Goal: Task Accomplishment & Management: Manage account settings

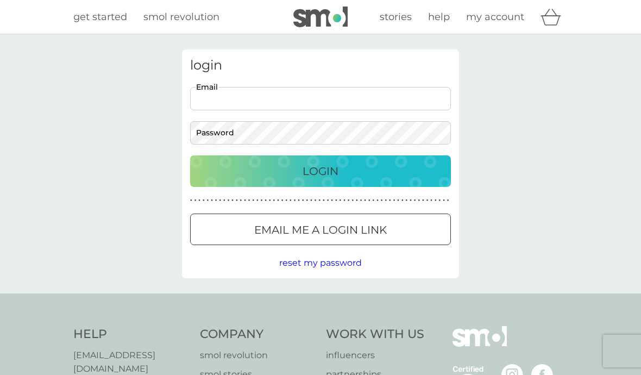
type input "[EMAIL_ADDRESS][DOMAIN_NAME]"
click at [320, 170] on button "Login" at bounding box center [320, 170] width 261 height 31
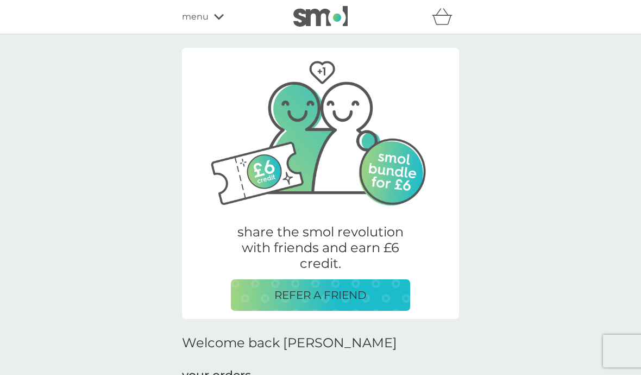
click at [224, 18] on div "menu" at bounding box center [228, 17] width 92 height 14
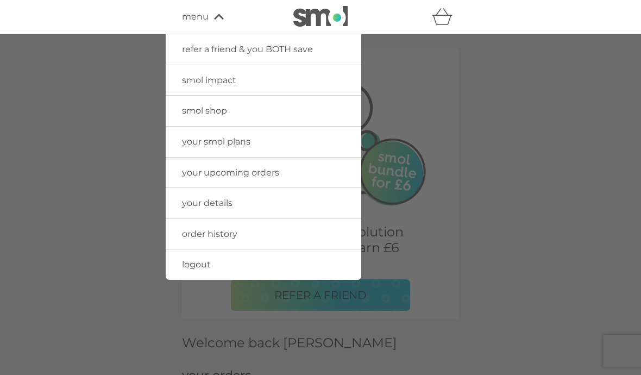
click at [235, 110] on link "smol shop" at bounding box center [263, 111] width 195 height 30
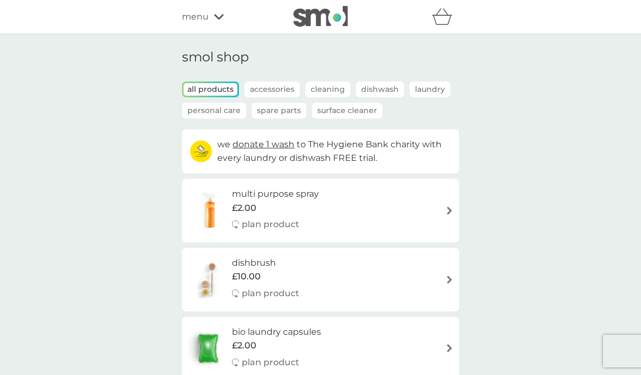
click at [299, 21] on img at bounding box center [320, 16] width 54 height 21
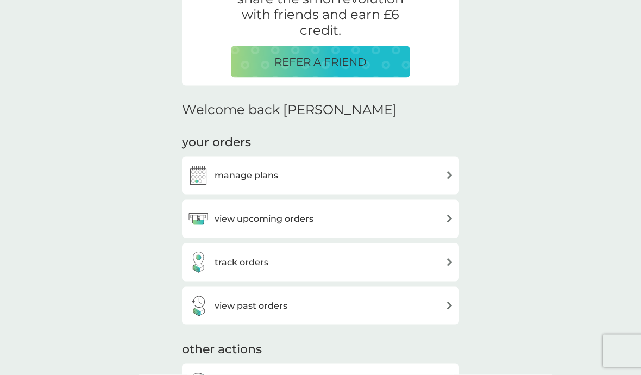
scroll to position [233, 0]
click at [442, 207] on div "view upcoming orders" at bounding box center [320, 218] width 266 height 22
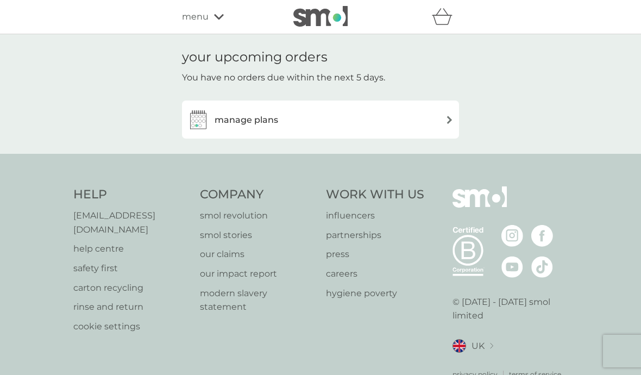
click at [437, 122] on div "manage plans" at bounding box center [320, 120] width 266 height 22
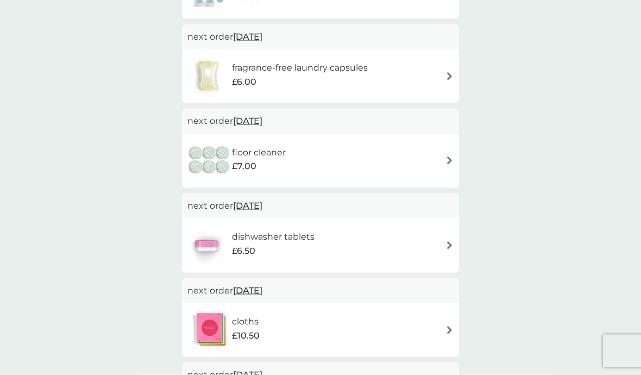
scroll to position [249, 0]
click at [390, 248] on div "dishwasher tablets £6.50" at bounding box center [320, 244] width 266 height 38
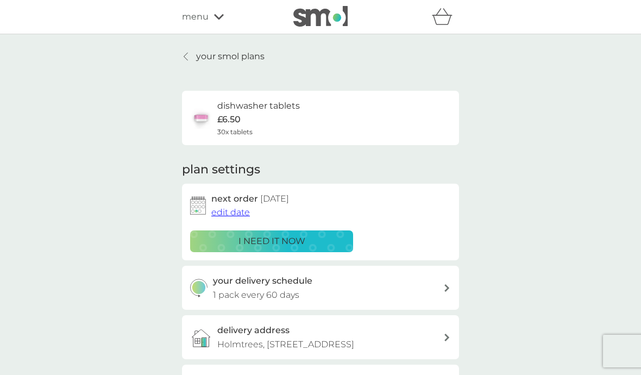
click at [236, 217] on button "edit date" at bounding box center [230, 212] width 39 height 14
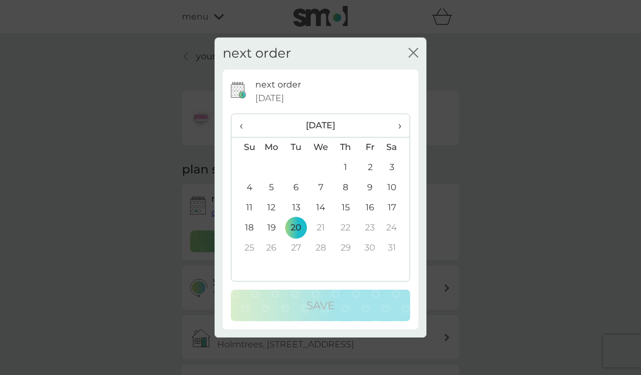
click at [244, 137] on span "‹" at bounding box center [244, 125] width 11 height 23
click at [245, 137] on span "‹" at bounding box center [244, 125] width 11 height 23
click at [241, 137] on span "‹" at bounding box center [244, 125] width 11 height 23
click at [242, 137] on span "‹" at bounding box center [244, 125] width 11 height 23
click at [345, 198] on td "11" at bounding box center [345, 188] width 24 height 20
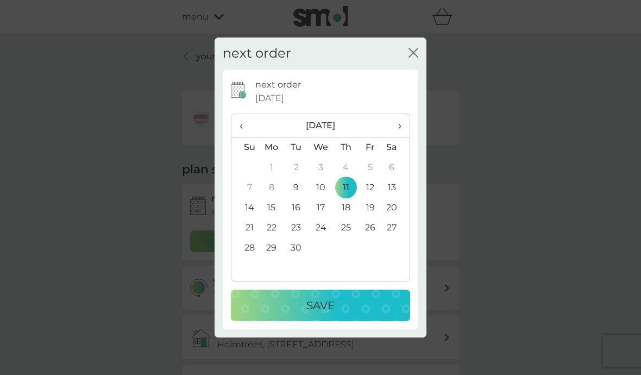
click at [306, 314] on p "Save" at bounding box center [320, 304] width 28 height 17
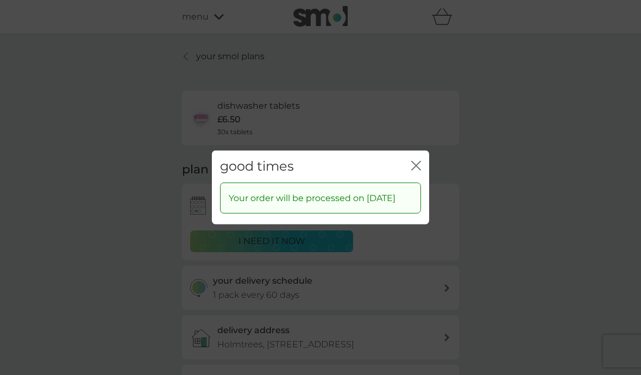
click at [416, 170] on icon "close" at bounding box center [418, 165] width 4 height 9
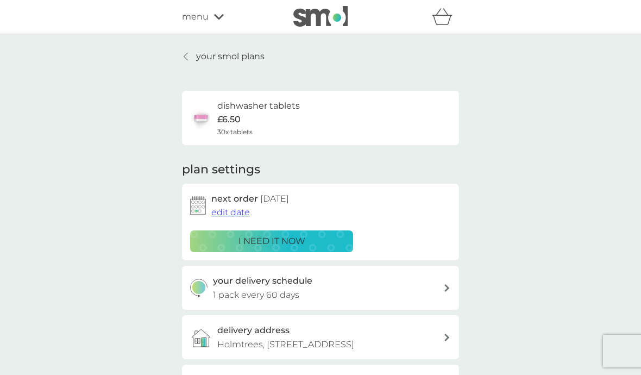
click at [257, 120] on div "dishwasher tablets £6.50 30x tablets" at bounding box center [258, 118] width 83 height 38
click at [211, 121] on img at bounding box center [201, 118] width 22 height 22
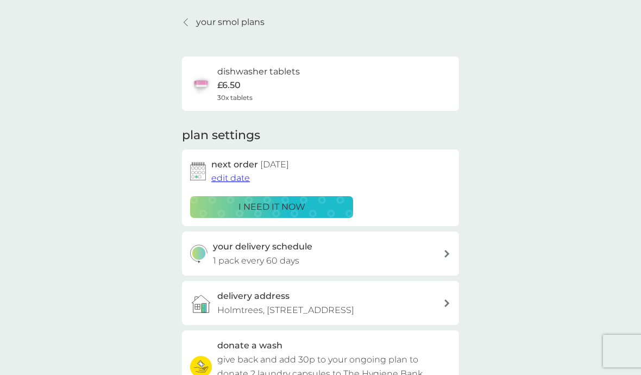
scroll to position [35, 0]
click at [429, 256] on div "your delivery schedule 1 pack every 60 days" at bounding box center [328, 253] width 231 height 28
select select "63"
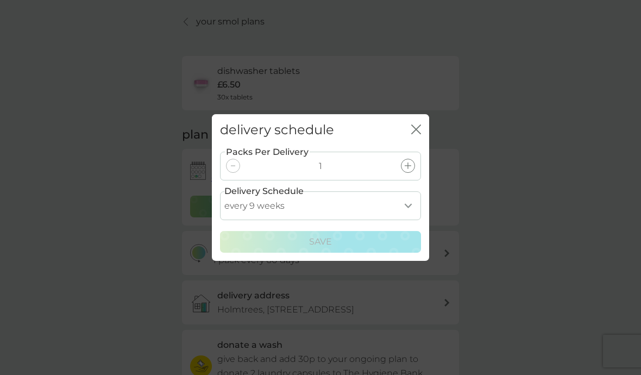
click at [420, 125] on icon "close" at bounding box center [418, 129] width 4 height 9
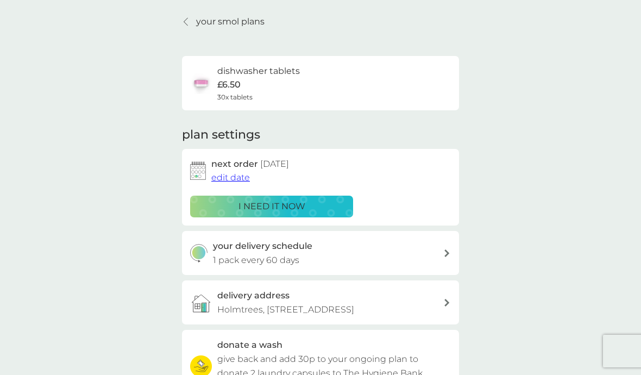
click at [198, 21] on p "your smol plans" at bounding box center [230, 22] width 68 height 14
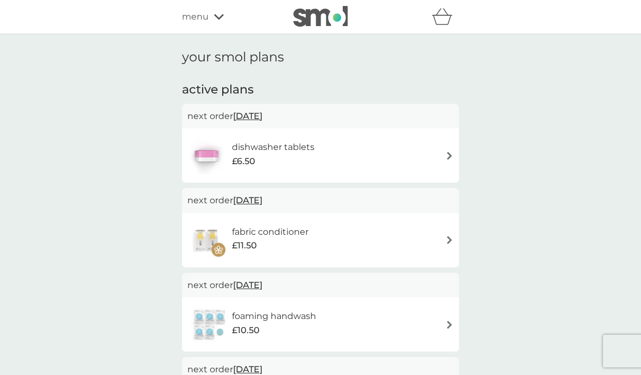
click at [284, 154] on div "£6.50" at bounding box center [273, 161] width 83 height 14
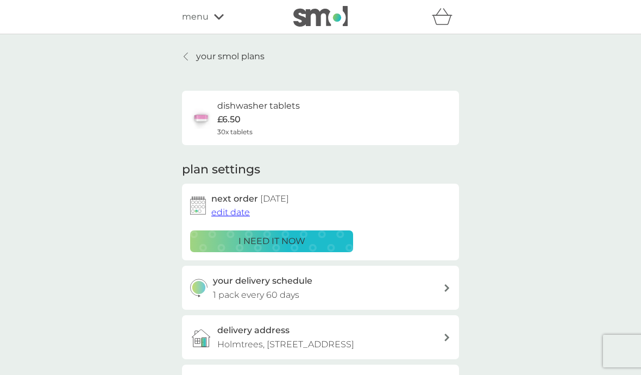
click at [188, 61] on link "your smol plans" at bounding box center [223, 56] width 83 height 14
